Goal: Information Seeking & Learning: Learn about a topic

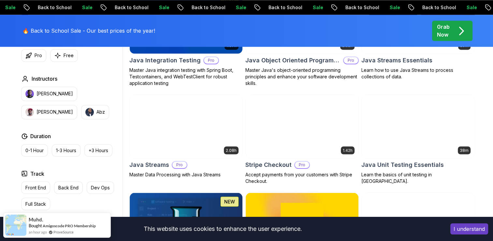
scroll to position [1087, 0]
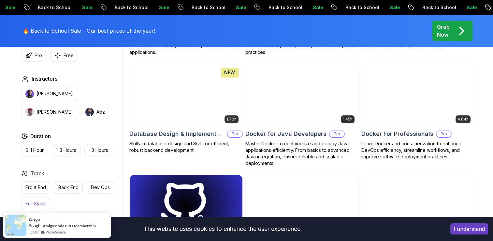
scroll to position [592, 0]
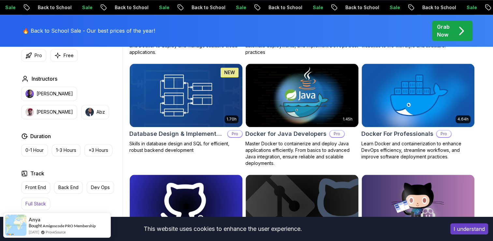
click at [36, 202] on p "Full Stack" at bounding box center [35, 203] width 21 height 7
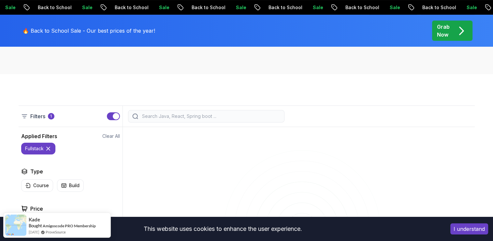
scroll to position [114, 0]
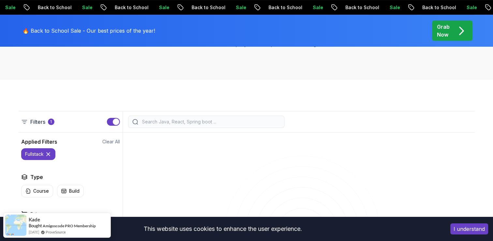
click at [48, 153] on icon at bounding box center [48, 154] width 7 height 7
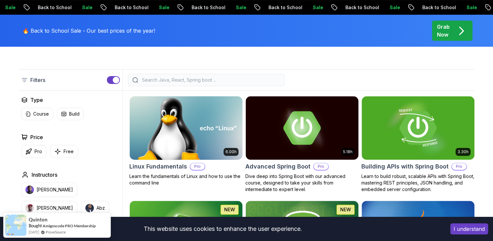
scroll to position [158, 0]
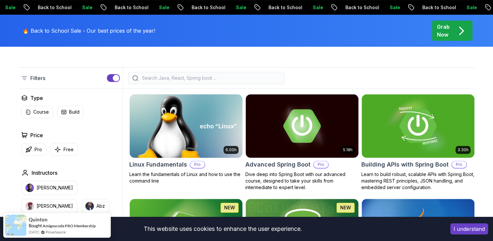
click at [176, 141] on img at bounding box center [186, 126] width 118 height 66
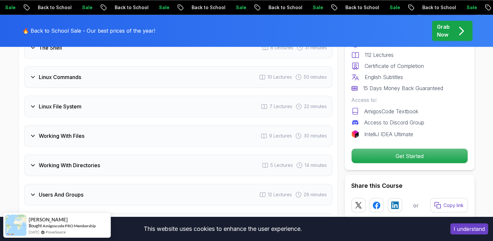
click at [236, 128] on div "Working With Files 9 Lectures 30 minutes" at bounding box center [178, 136] width 308 height 22
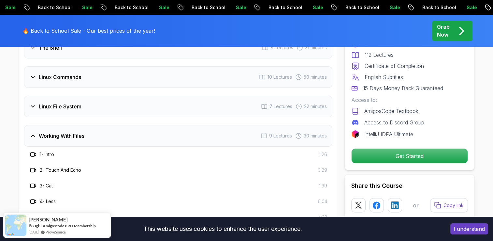
click at [54, 168] on h3 "2 - Touch And Echo" at bounding box center [60, 170] width 41 height 7
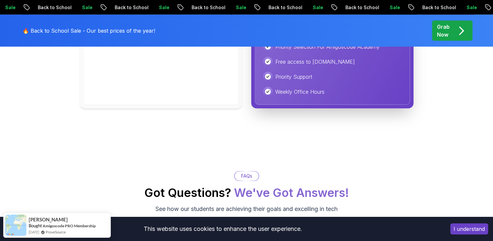
scroll to position [1854, 0]
